Goal: Check status: Check status

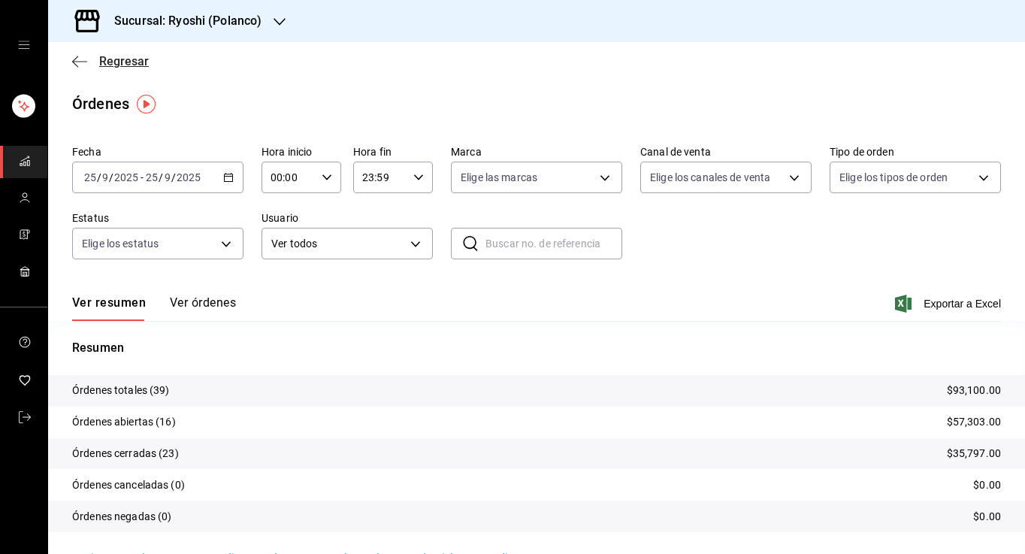
click at [73, 60] on icon "button" at bounding box center [79, 62] width 15 height 14
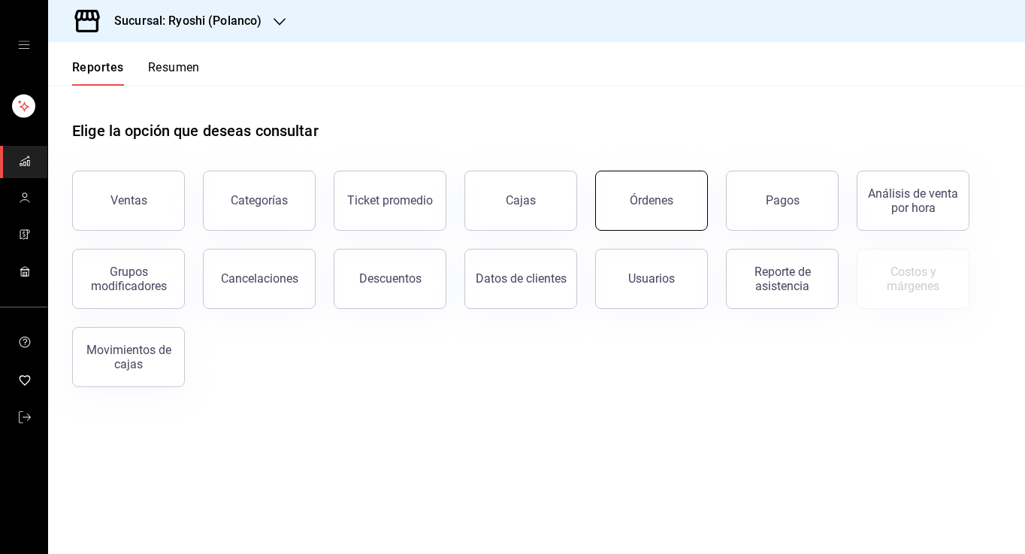
click at [680, 202] on button "Órdenes" at bounding box center [651, 201] width 113 height 60
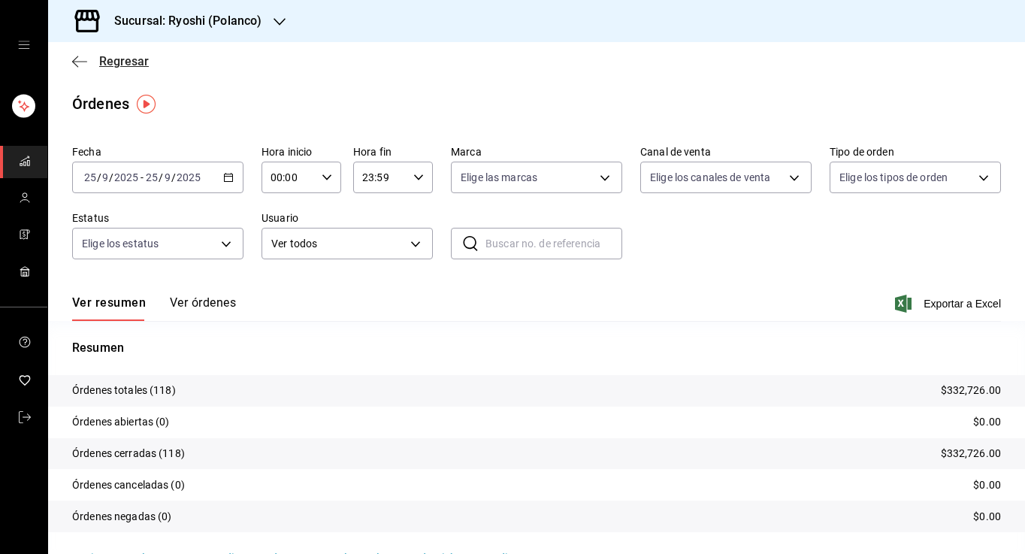
click at [75, 62] on icon "button" at bounding box center [79, 61] width 15 height 1
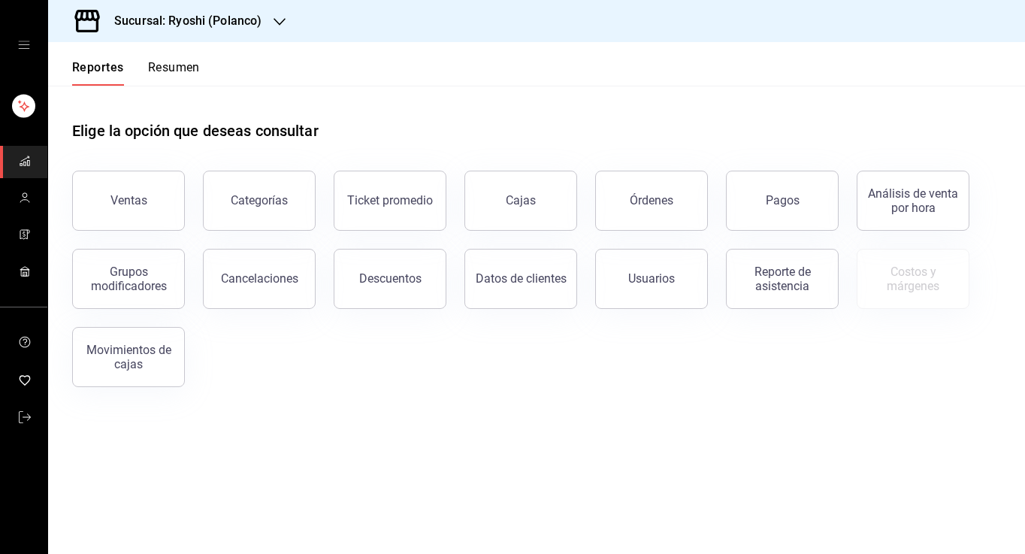
click at [178, 65] on button "Resumen" at bounding box center [174, 73] width 52 height 26
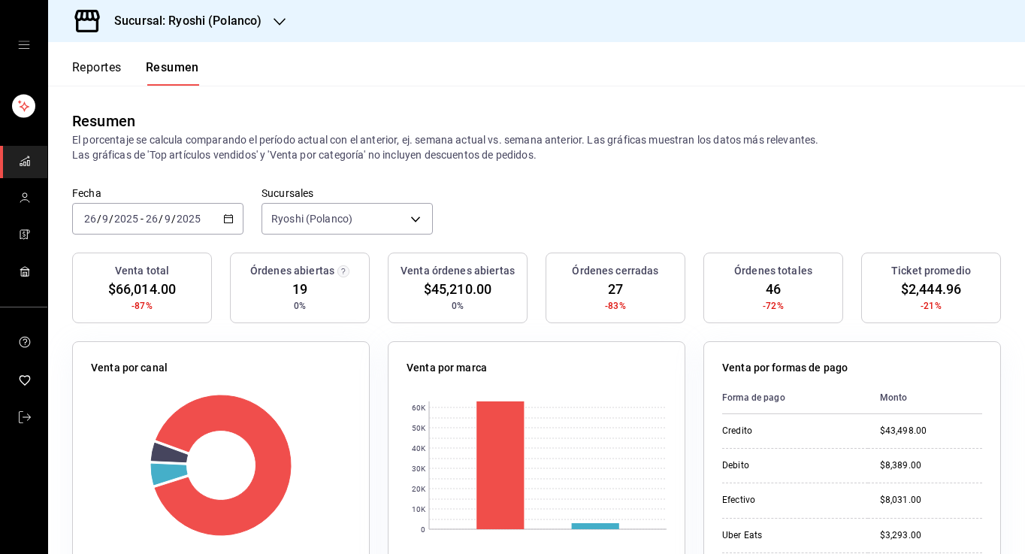
click at [79, 67] on button "Reportes" at bounding box center [97, 73] width 50 height 26
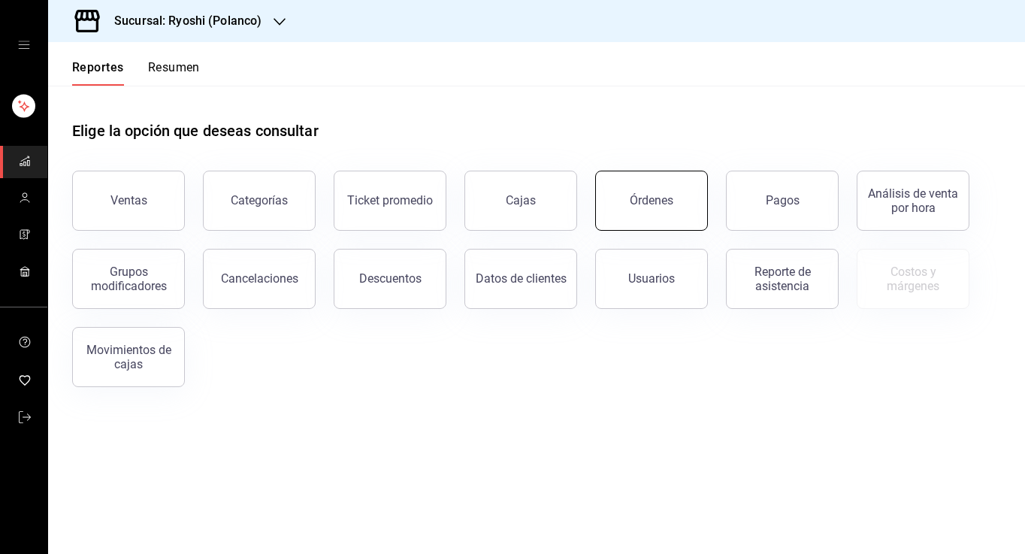
click at [633, 193] on button "Órdenes" at bounding box center [651, 201] width 113 height 60
